Goal: Task Accomplishment & Management: Complete application form

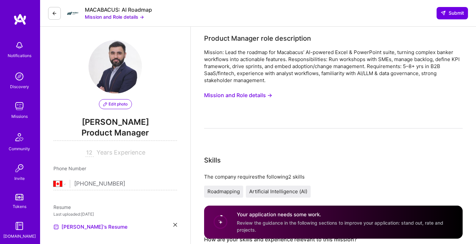
select select "CA"
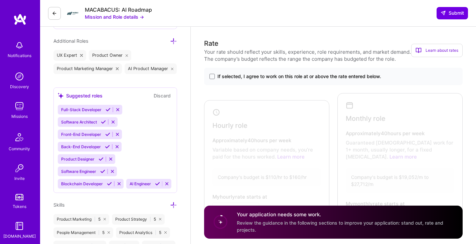
scroll to position [234, 0]
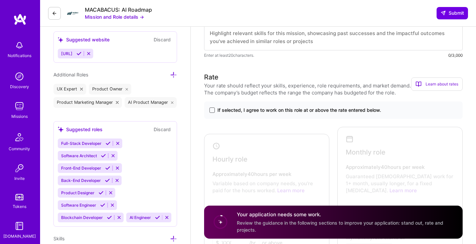
click at [214, 111] on span at bounding box center [212, 110] width 5 height 5
click at [0, 0] on input "If selected, I agree to work on this role at or above the rate entered below." at bounding box center [0, 0] width 0 height 0
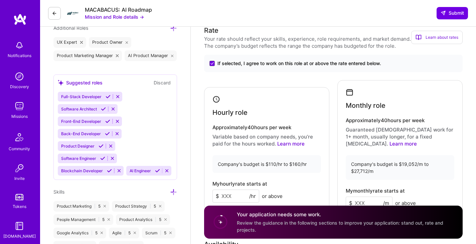
scroll to position [334, 0]
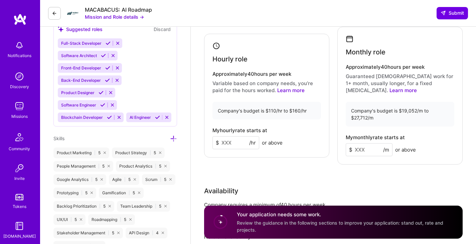
click at [240, 143] on input at bounding box center [236, 142] width 47 height 13
type input "110"
click at [369, 152] on input at bounding box center [369, 149] width 47 height 13
click at [233, 142] on input "110" at bounding box center [236, 142] width 47 height 13
click at [301, 184] on div "Rate Your rate should reflect your skills, experience, role requirements, and m…" at bounding box center [333, 126] width 259 height 309
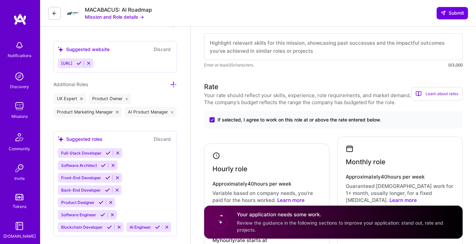
scroll to position [201, 0]
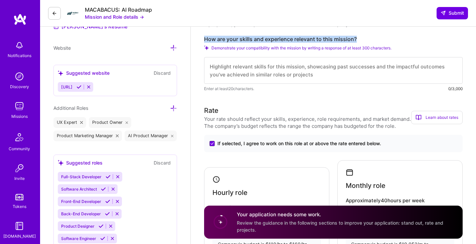
drag, startPoint x: 205, startPoint y: 38, endPoint x: 357, endPoint y: 38, distance: 151.8
click at [357, 38] on label "How are your skills and experience relevant to this mission?" at bounding box center [333, 39] width 259 height 7
copy label "How are your skills and experience relevant to this mission?"
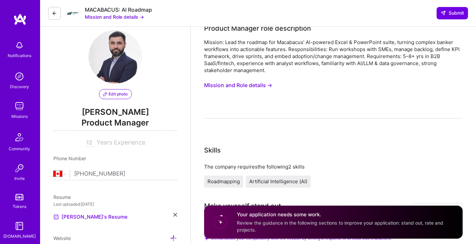
scroll to position [0, 0]
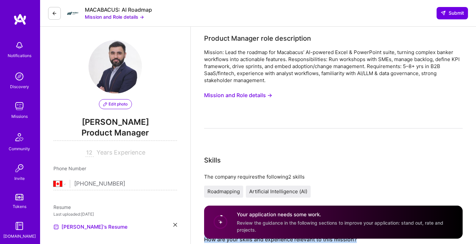
click at [238, 95] on button "Mission and Role details →" at bounding box center [238, 95] width 68 height 12
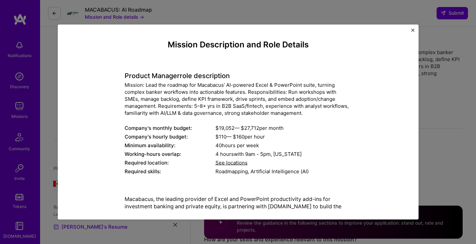
click at [444, 186] on div "Mission Description and Role Details Product Manager role description Mission: …" at bounding box center [238, 122] width 476 height 244
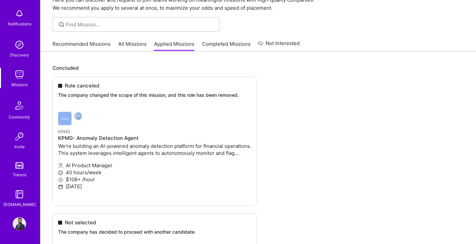
scroll to position [67, 0]
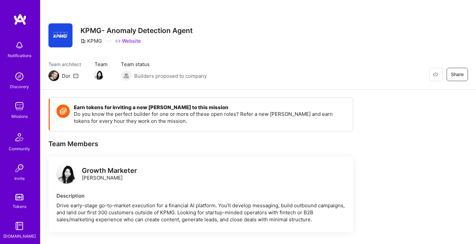
click at [62, 36] on img at bounding box center [60, 35] width 24 height 24
click at [170, 114] on p "Do you know the perfect builder for one or more of these open roles? Refer a ne…" at bounding box center [210, 118] width 272 height 14
click at [128, 75] on img at bounding box center [126, 76] width 11 height 11
click at [63, 37] on img at bounding box center [60, 35] width 24 height 24
click at [65, 37] on img at bounding box center [60, 35] width 24 height 24
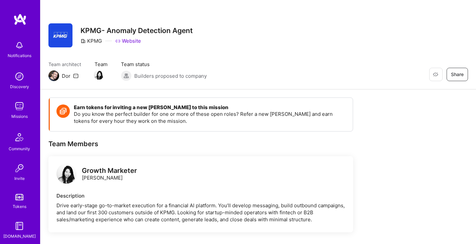
click at [18, 113] on img at bounding box center [19, 106] width 13 height 13
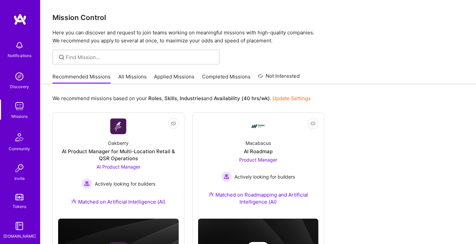
click at [139, 77] on link "All Missions" at bounding box center [132, 78] width 28 height 11
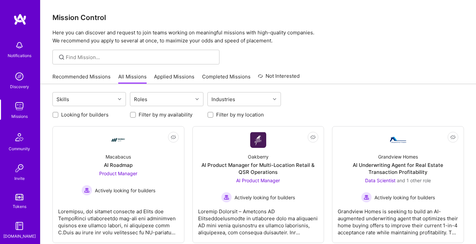
click at [179, 79] on link "Applied Missions" at bounding box center [174, 78] width 40 height 11
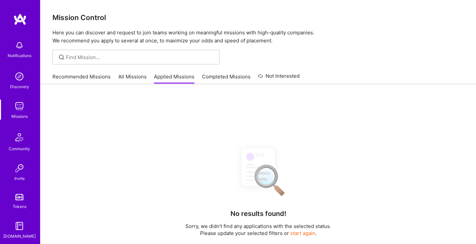
click at [217, 76] on link "Completed Missions" at bounding box center [226, 78] width 48 height 11
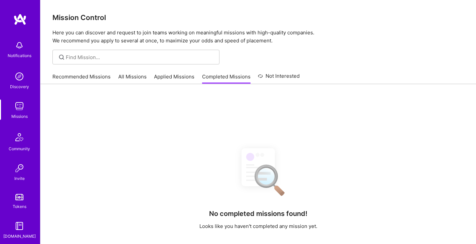
click at [181, 79] on link "Applied Missions" at bounding box center [174, 78] width 40 height 11
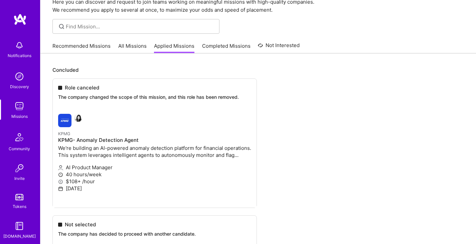
scroll to position [67, 0]
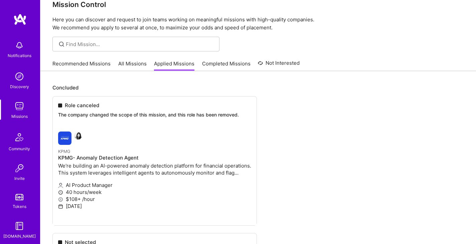
scroll to position [0, 0]
